Goal: Check status: Check status

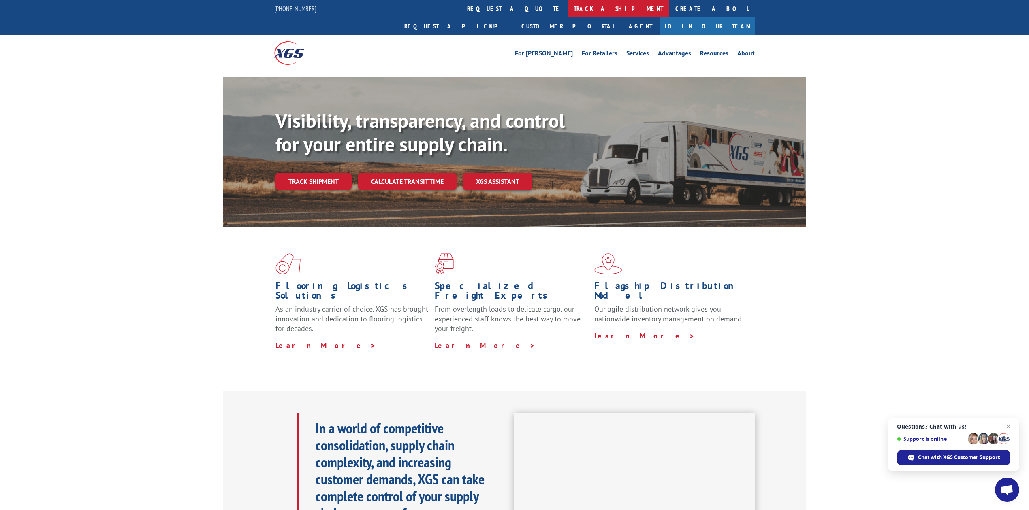
click at [567, 10] on link "track a shipment" at bounding box center [618, 8] width 102 height 17
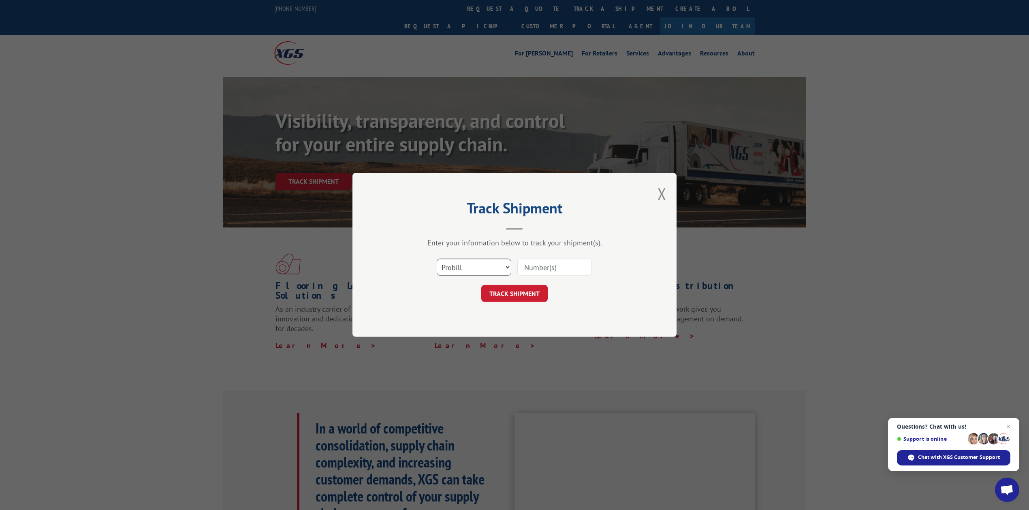
click at [469, 263] on select "Select category... Probill BOL PO" at bounding box center [474, 267] width 75 height 17
select select "bol"
click at [437, 259] on select "Select category... Probill BOL PO" at bounding box center [474, 267] width 75 height 17
click at [538, 261] on input at bounding box center [554, 267] width 75 height 17
type input "8641138"
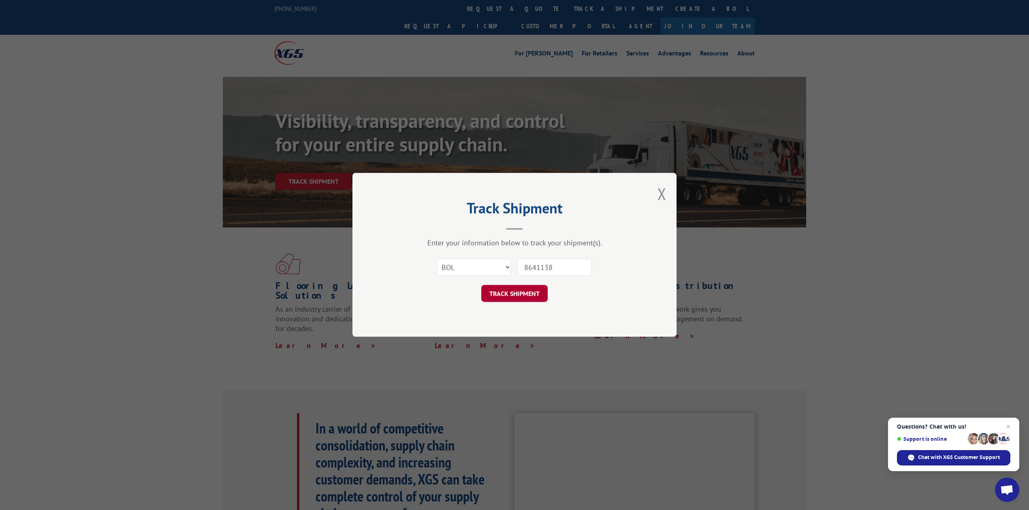
click at [536, 298] on button "TRACK SHIPMENT" at bounding box center [514, 294] width 66 height 17
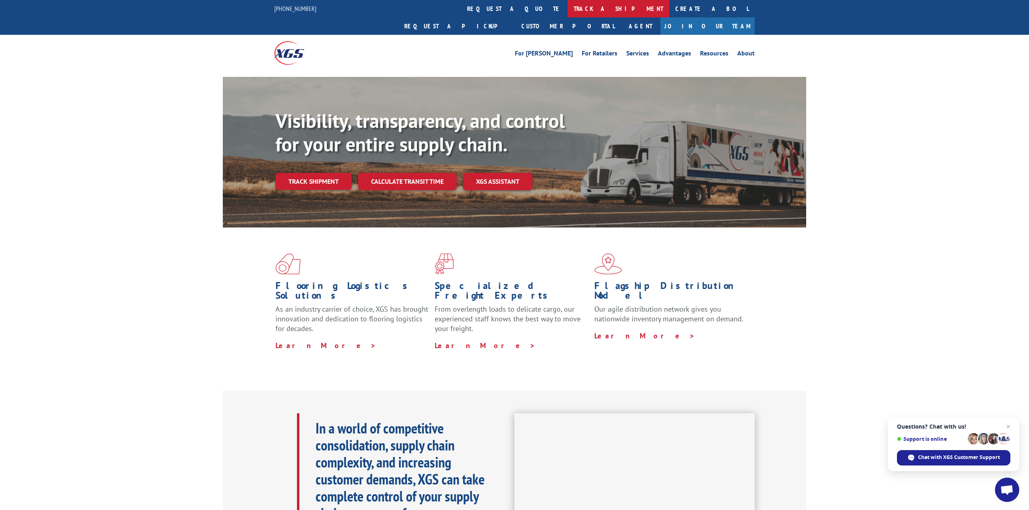
click at [567, 8] on link "track a shipment" at bounding box center [618, 8] width 102 height 17
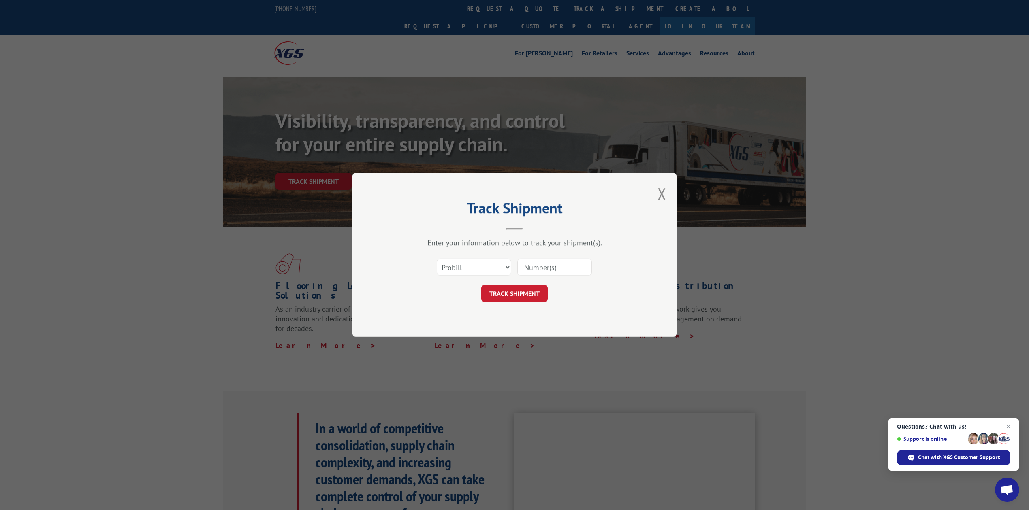
click at [474, 258] on div "Select category... Probill BOL PO" at bounding box center [474, 267] width 74 height 19
click at [467, 262] on select "Select category... Probill BOL PO" at bounding box center [474, 267] width 75 height 17
click at [437, 259] on select "Select category... Probill BOL PO" at bounding box center [474, 267] width 75 height 17
click at [455, 273] on select "Select category... Probill BOL PO" at bounding box center [474, 267] width 75 height 17
select select "bol"
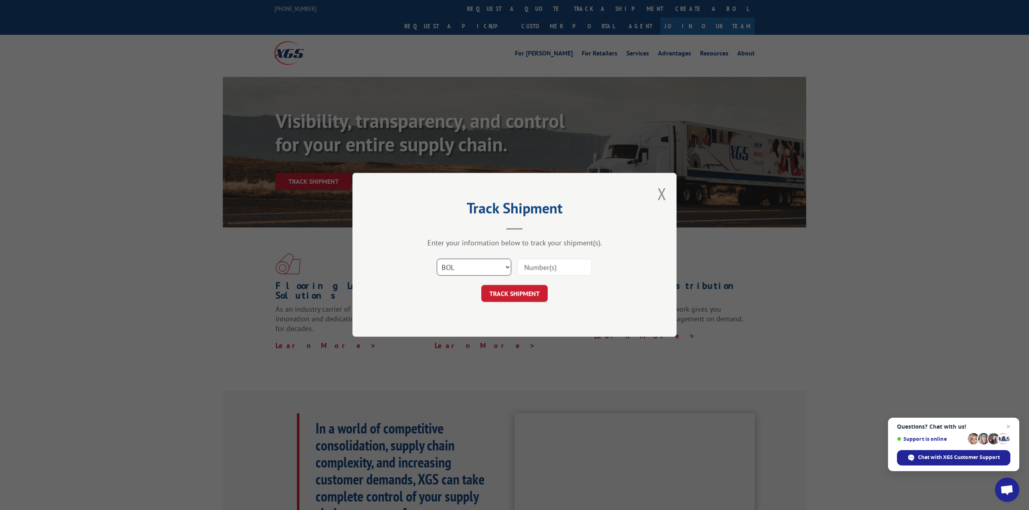
click at [437, 259] on select "Select category... Probill BOL PO" at bounding box center [474, 267] width 75 height 17
click at [534, 267] on input at bounding box center [554, 267] width 75 height 17
type input "8641138"
click at [538, 288] on button "TRACK SHIPMENT" at bounding box center [514, 294] width 66 height 17
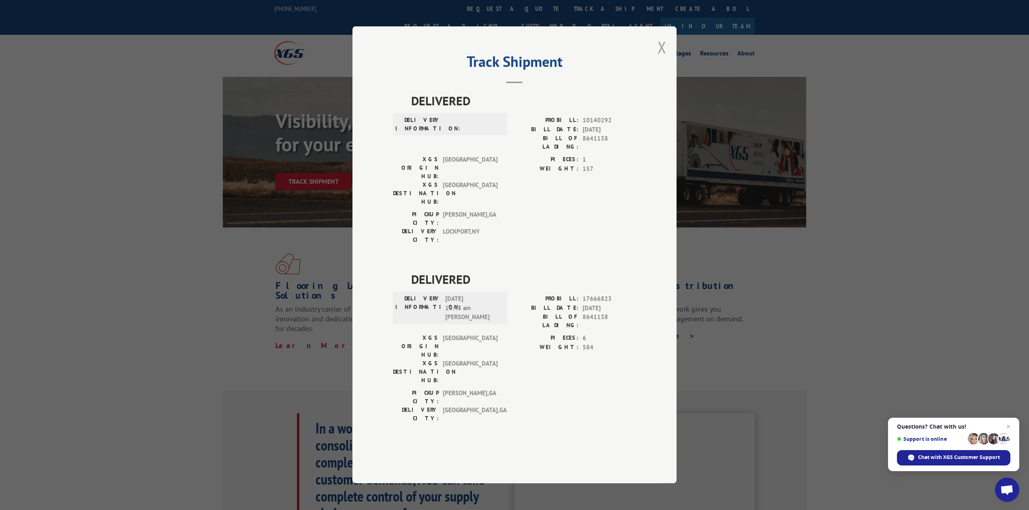
click at [664, 58] on button "Close modal" at bounding box center [661, 46] width 9 height 21
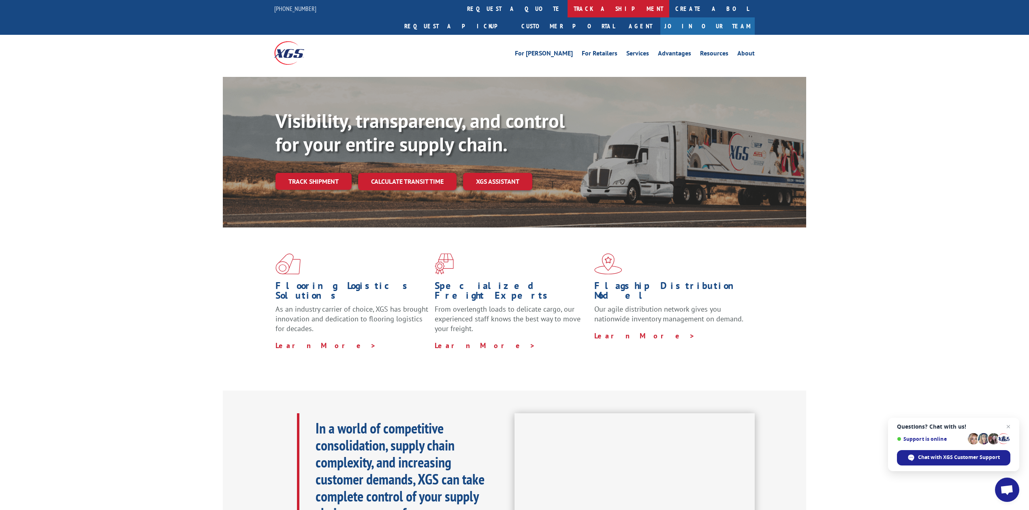
click at [567, 7] on link "track a shipment" at bounding box center [618, 8] width 102 height 17
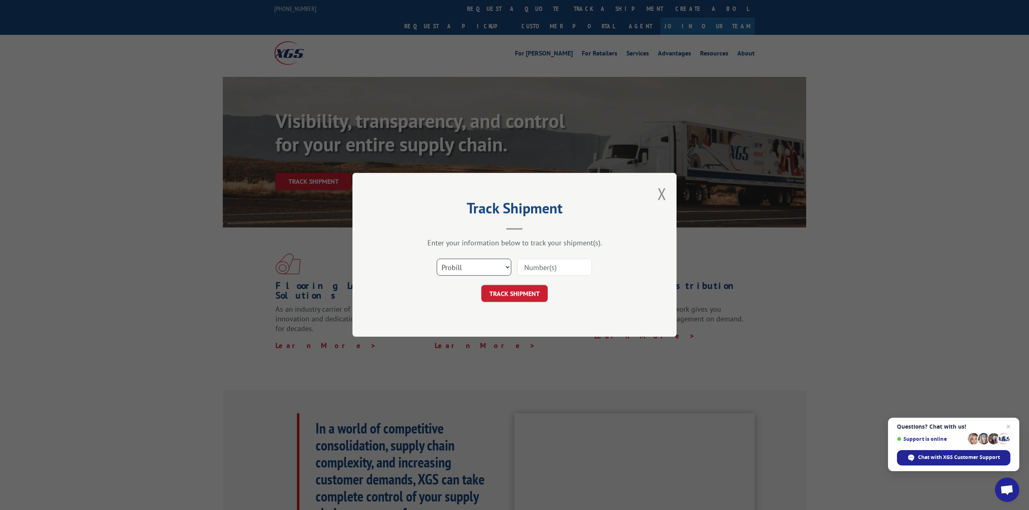
drag, startPoint x: 468, startPoint y: 263, endPoint x: 468, endPoint y: 272, distance: 8.9
click at [468, 263] on select "Select category... Probill BOL PO" at bounding box center [474, 267] width 75 height 17
select select "bol"
click at [437, 259] on select "Select category... Probill BOL PO" at bounding box center [474, 267] width 75 height 17
click at [548, 258] on div at bounding box center [554, 267] width 75 height 19
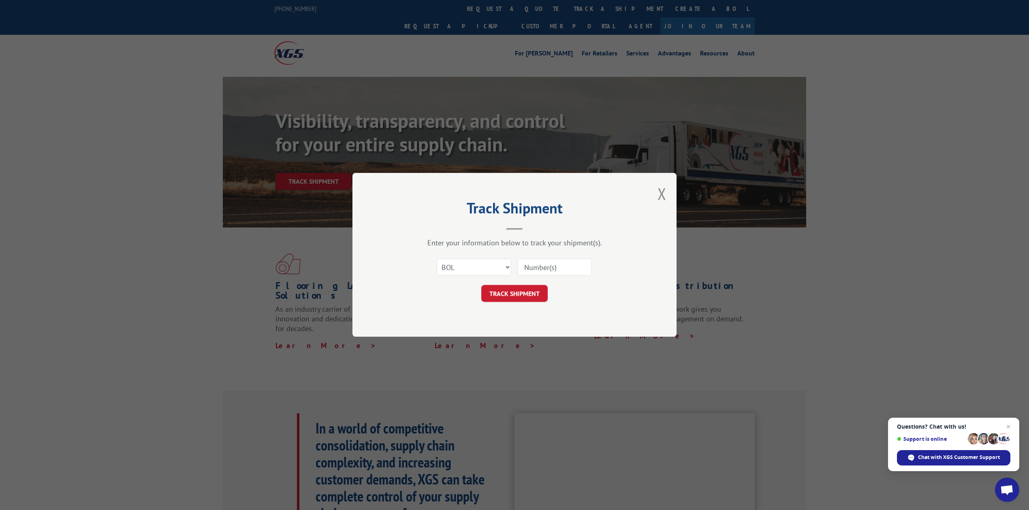
click at [542, 268] on input at bounding box center [554, 267] width 75 height 17
type input "8640950"
click at [507, 297] on button "TRACK SHIPMENT" at bounding box center [514, 294] width 66 height 17
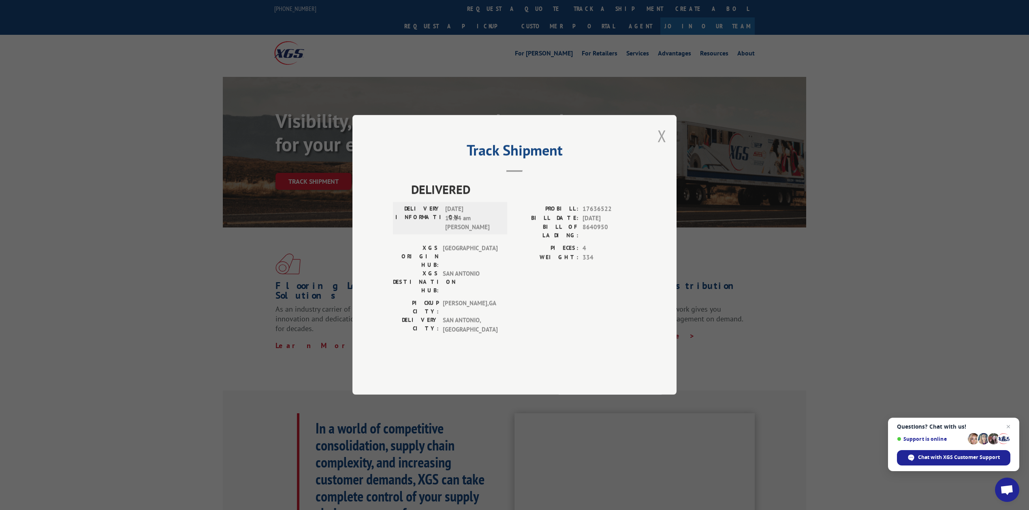
click at [665, 147] on button "Close modal" at bounding box center [661, 135] width 9 height 21
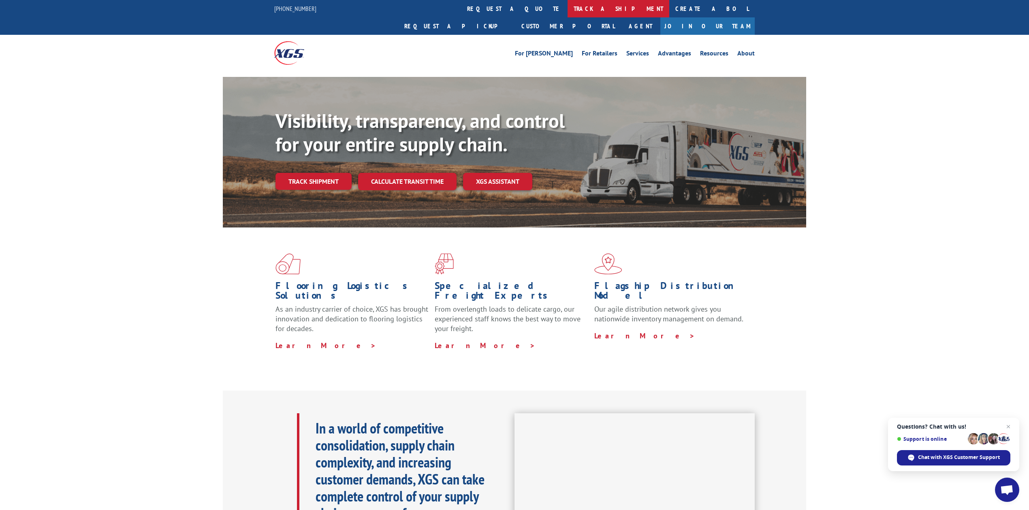
click at [567, 5] on link "track a shipment" at bounding box center [618, 8] width 102 height 17
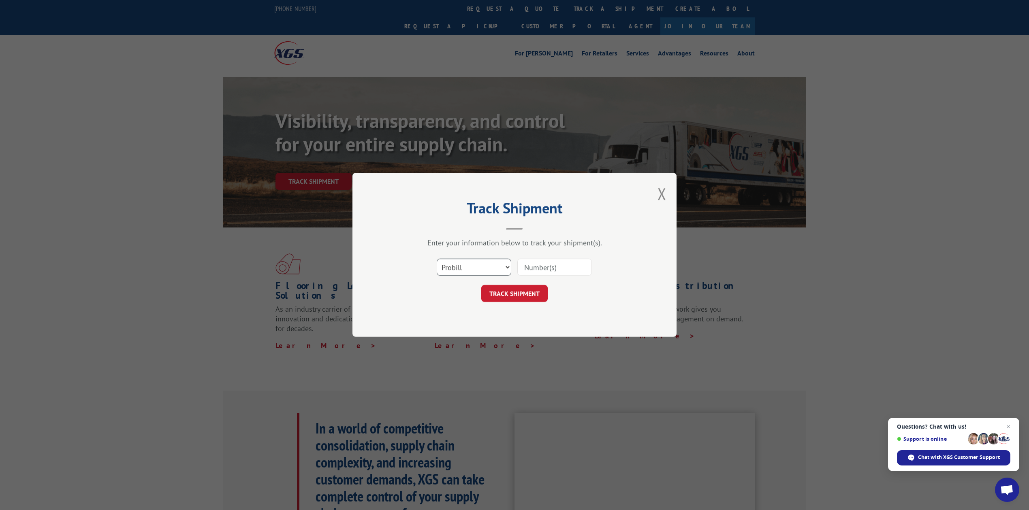
click at [478, 271] on select "Select category... Probill BOL PO" at bounding box center [474, 267] width 75 height 17
select select "bol"
click at [437, 259] on select "Select category... Probill BOL PO" at bounding box center [474, 267] width 75 height 17
click at [557, 273] on input at bounding box center [554, 267] width 75 height 17
type input "8641074"
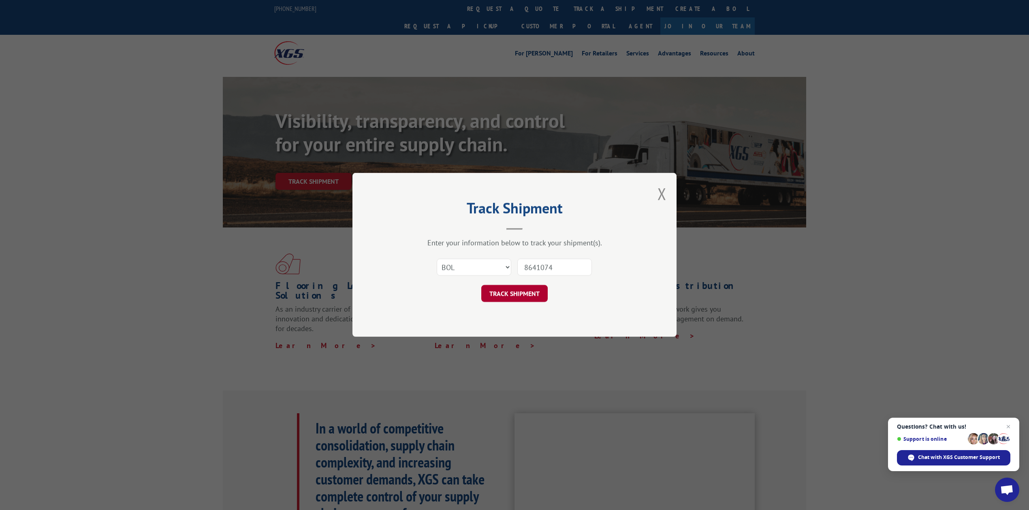
click at [527, 295] on button "TRACK SHIPMENT" at bounding box center [514, 294] width 66 height 17
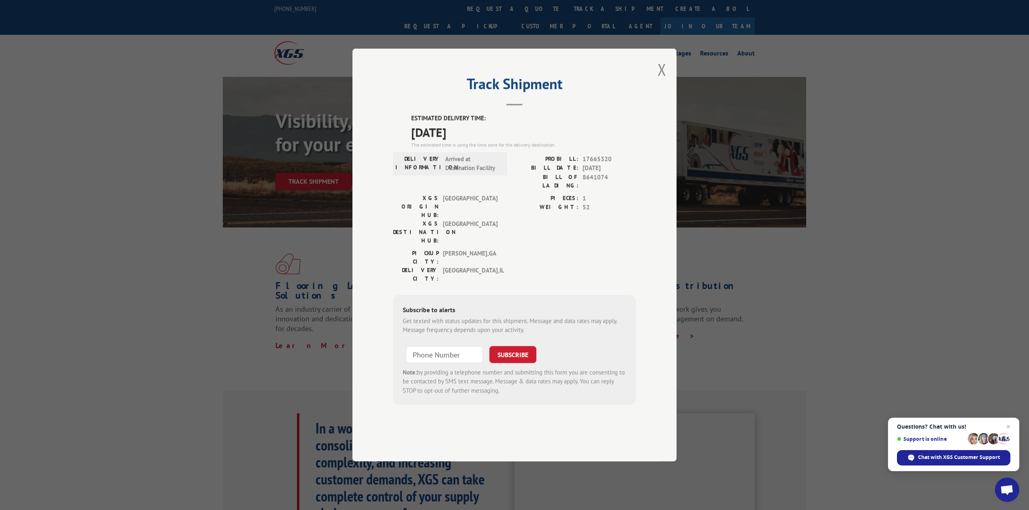
click at [668, 96] on div "Track Shipment ESTIMATED DELIVERY TIME: [DATE] The estimated time is using the …" at bounding box center [514, 255] width 324 height 413
click at [669, 96] on div "Track Shipment ESTIMATED DELIVERY TIME: [DATE] The estimated time is using the …" at bounding box center [514, 255] width 324 height 413
click at [663, 80] on button "Close modal" at bounding box center [661, 69] width 9 height 21
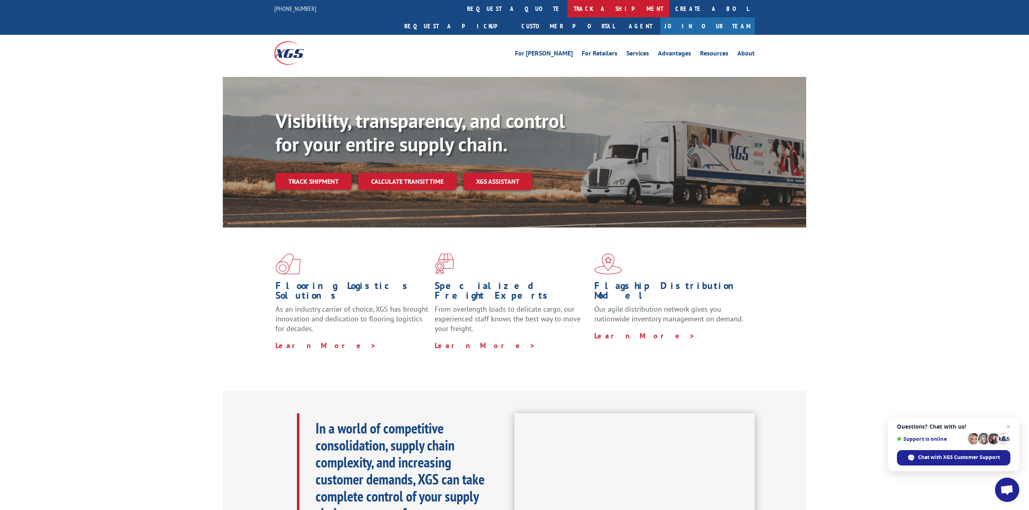
click at [567, 11] on link "track a shipment" at bounding box center [618, 8] width 102 height 17
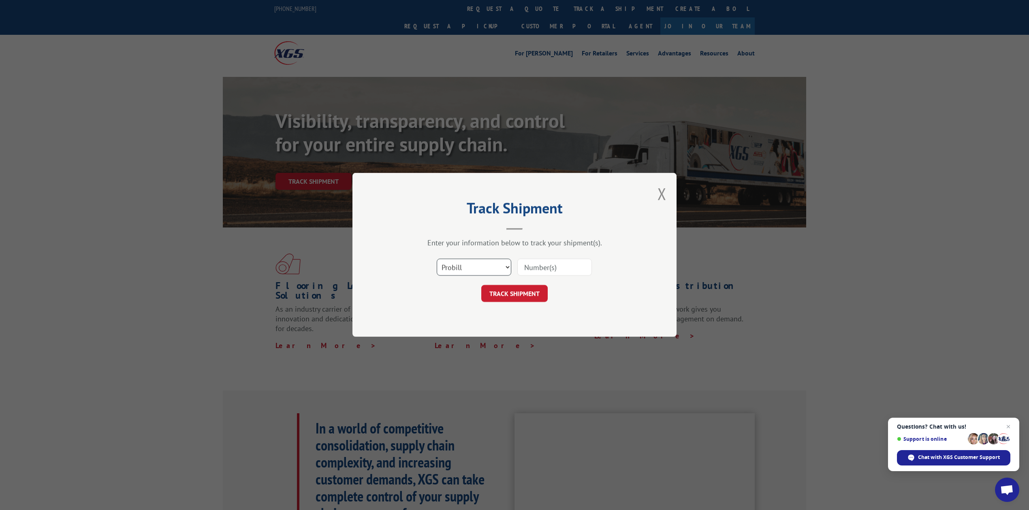
click at [473, 264] on select "Select category... Probill BOL PO" at bounding box center [474, 267] width 75 height 17
select select "bol"
click at [437, 259] on select "Select category... Probill BOL PO" at bounding box center [474, 267] width 75 height 17
click at [549, 264] on input at bounding box center [554, 267] width 75 height 17
type input "8641075"
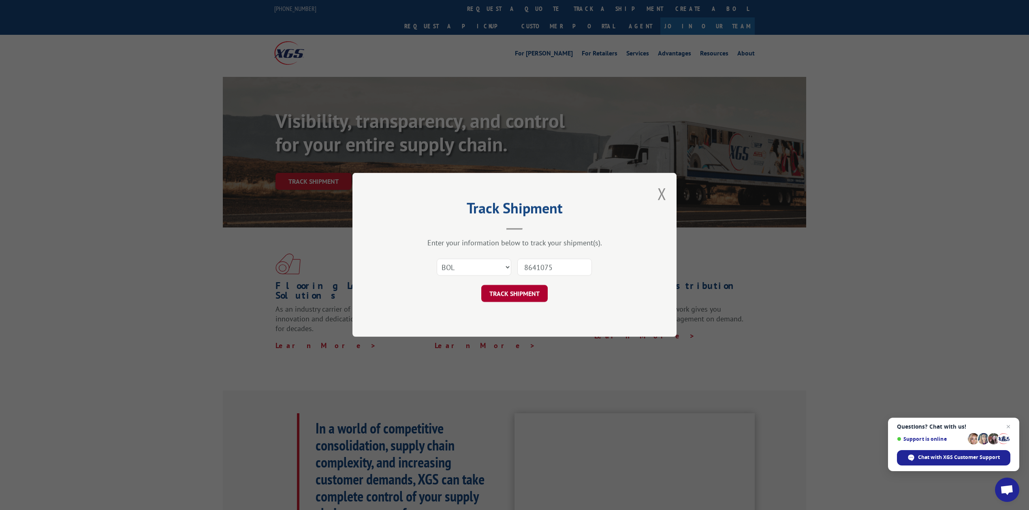
click at [524, 286] on button "TRACK SHIPMENT" at bounding box center [514, 294] width 66 height 17
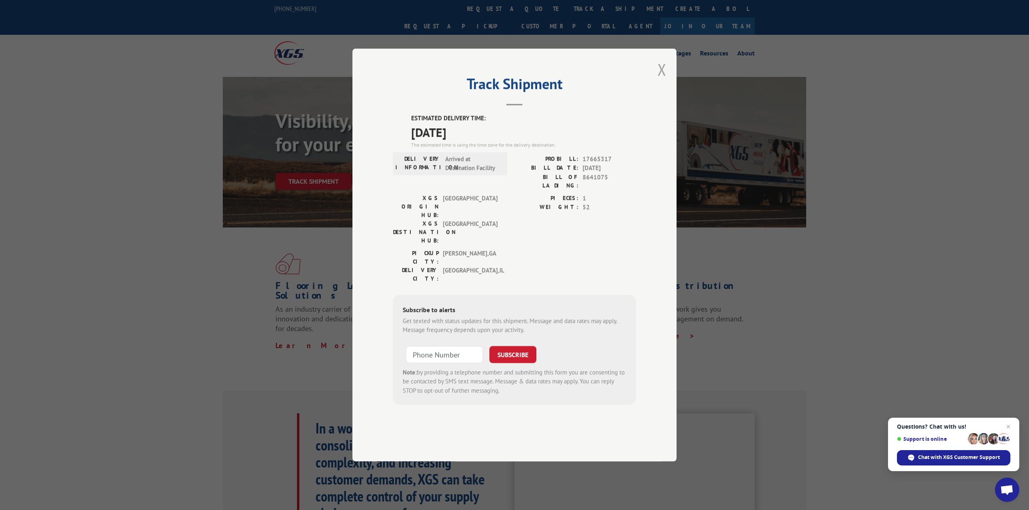
click at [666, 95] on div "Track Shipment ESTIMATED DELIVERY TIME: [DATE] The estimated time is using the …" at bounding box center [514, 255] width 324 height 413
click at [663, 80] on button "Close modal" at bounding box center [661, 69] width 9 height 21
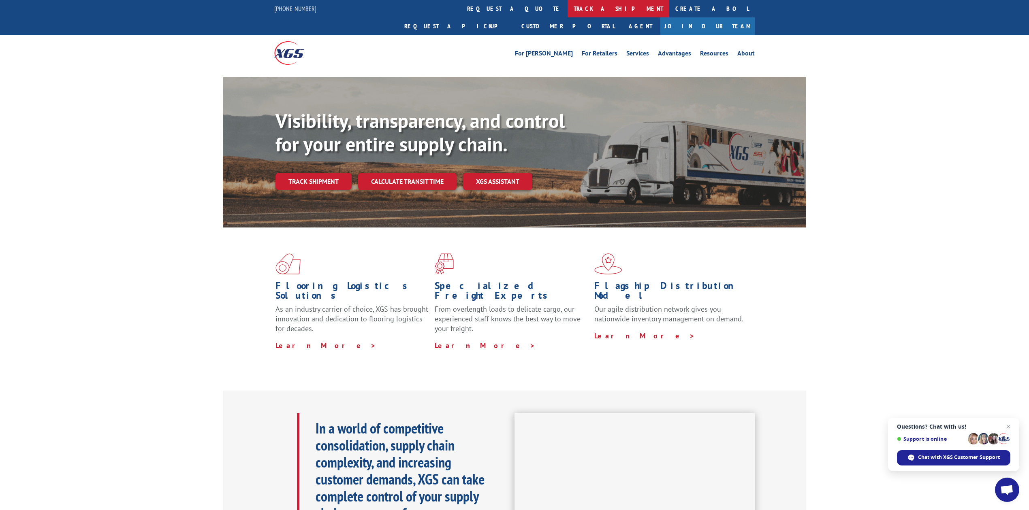
click at [567, 13] on link "track a shipment" at bounding box center [618, 8] width 102 height 17
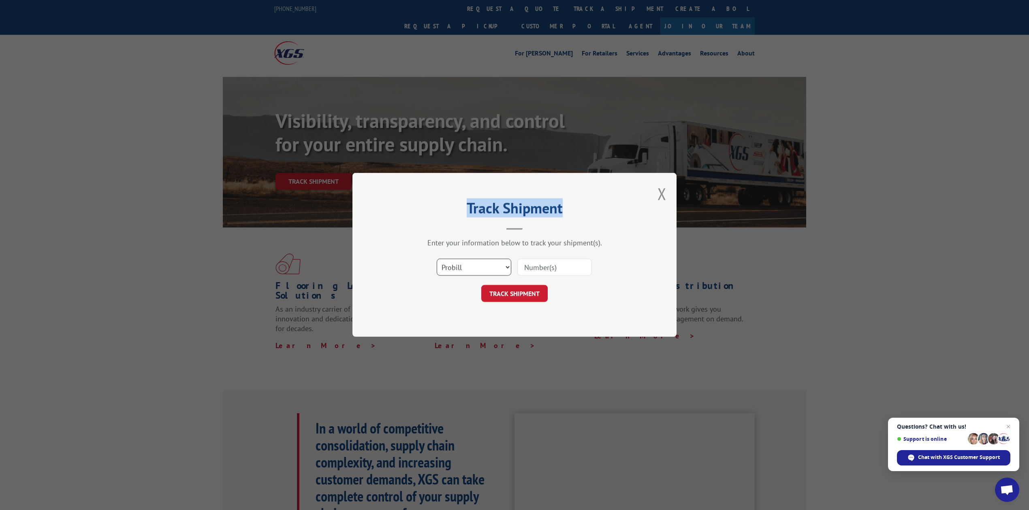
drag, startPoint x: 475, startPoint y: 269, endPoint x: 474, endPoint y: 275, distance: 5.8
click at [475, 269] on select "Select category... Probill BOL PO" at bounding box center [474, 267] width 75 height 17
select select "bol"
click at [437, 259] on select "Select category... Probill BOL PO" at bounding box center [474, 267] width 75 height 17
drag, startPoint x: 550, startPoint y: 262, endPoint x: 519, endPoint y: 217, distance: 54.5
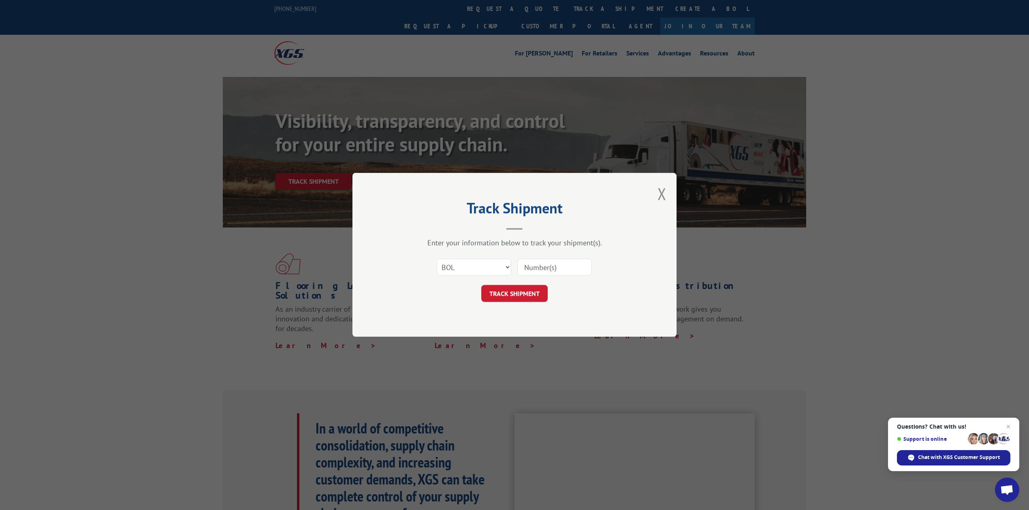
click at [550, 261] on input at bounding box center [554, 267] width 75 height 17
type input "8641141"
click at [515, 297] on button "TRACK SHIPMENT" at bounding box center [514, 294] width 66 height 17
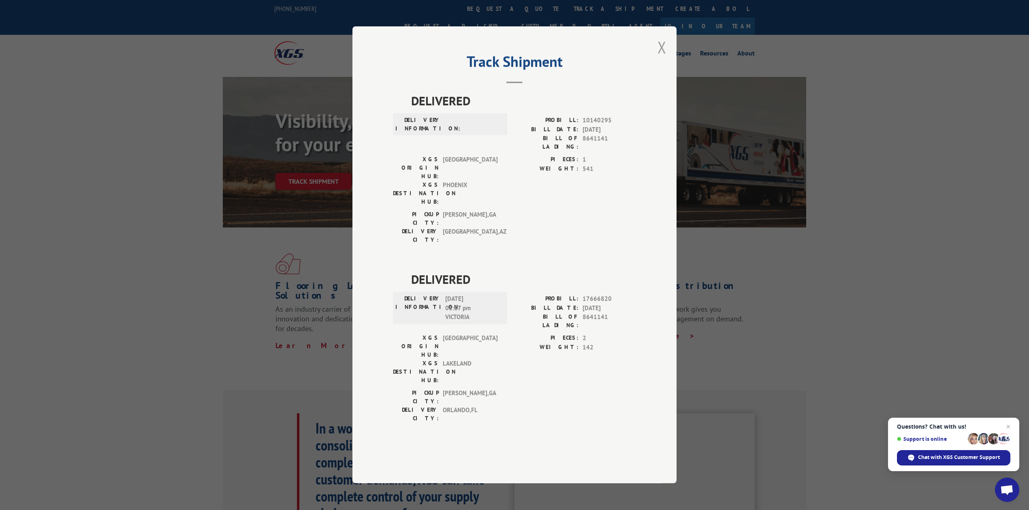
click at [660, 58] on button "Close modal" at bounding box center [661, 46] width 9 height 21
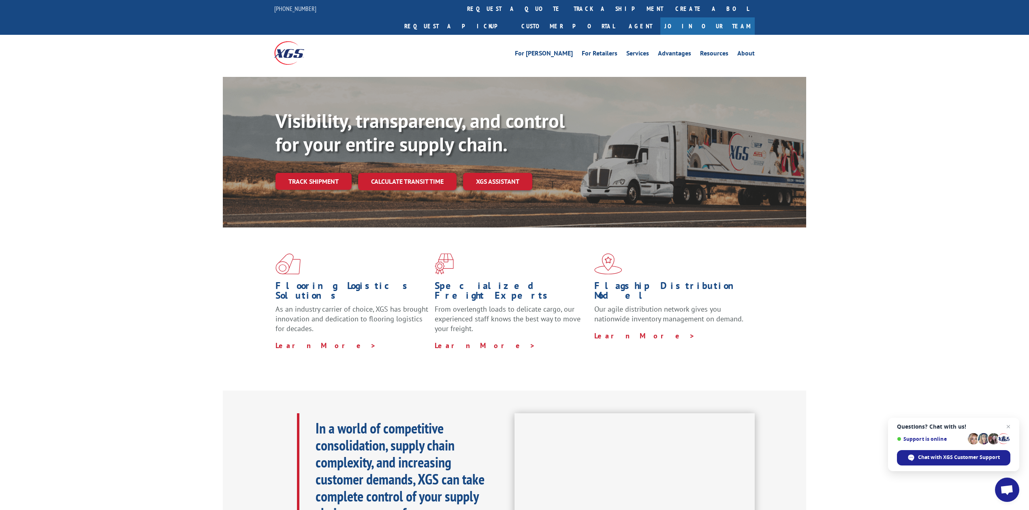
drag, startPoint x: 483, startPoint y: 10, endPoint x: 491, endPoint y: 162, distance: 152.5
click at [567, 10] on link "track a shipment" at bounding box center [618, 8] width 102 height 17
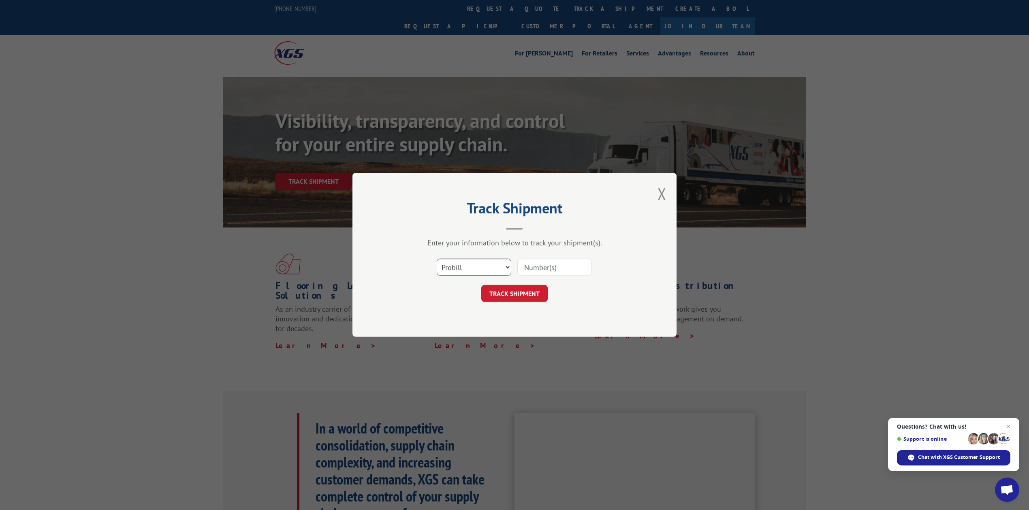
drag, startPoint x: 451, startPoint y: 266, endPoint x: 453, endPoint y: 275, distance: 9.5
click at [452, 267] on select "Select category... Probill BOL PO" at bounding box center [474, 267] width 75 height 17
click at [437, 259] on select "Select category... Probill BOL PO" at bounding box center [474, 267] width 75 height 17
click at [467, 262] on select "Select category... Probill BOL PO" at bounding box center [474, 267] width 75 height 17
select select "bol"
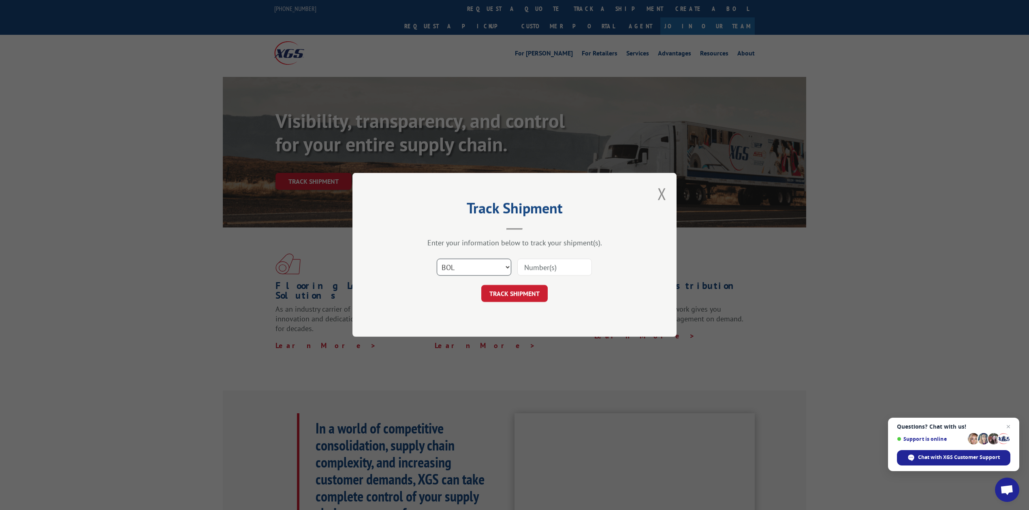
click at [437, 259] on select "Select category... Probill BOL PO" at bounding box center [474, 267] width 75 height 17
click at [572, 269] on input at bounding box center [554, 267] width 75 height 17
type input "8641183"
click at [504, 288] on button "TRACK SHIPMENT" at bounding box center [514, 294] width 66 height 17
